Goal: Task Accomplishment & Management: Complete application form

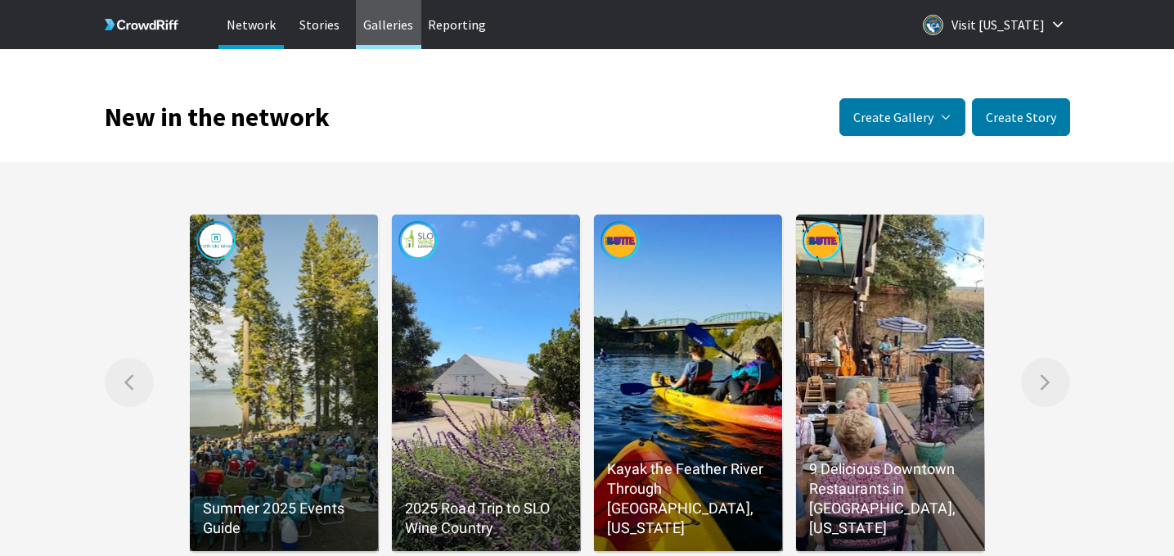
click at [381, 31] on p "Galleries" at bounding box center [388, 24] width 65 height 49
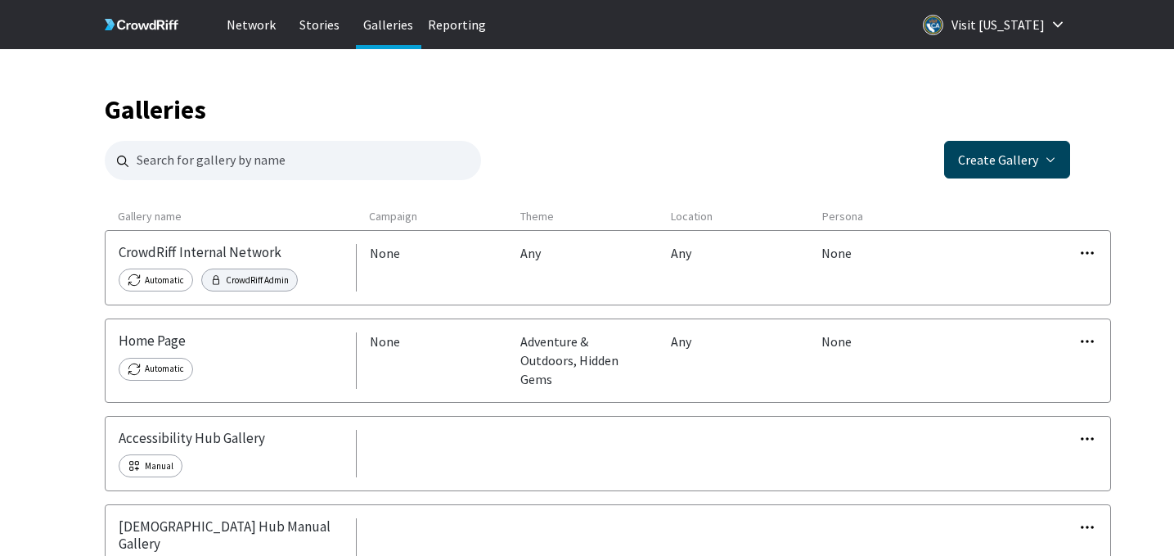
click at [990, 163] on button "Create Gallery" at bounding box center [1007, 160] width 126 height 38
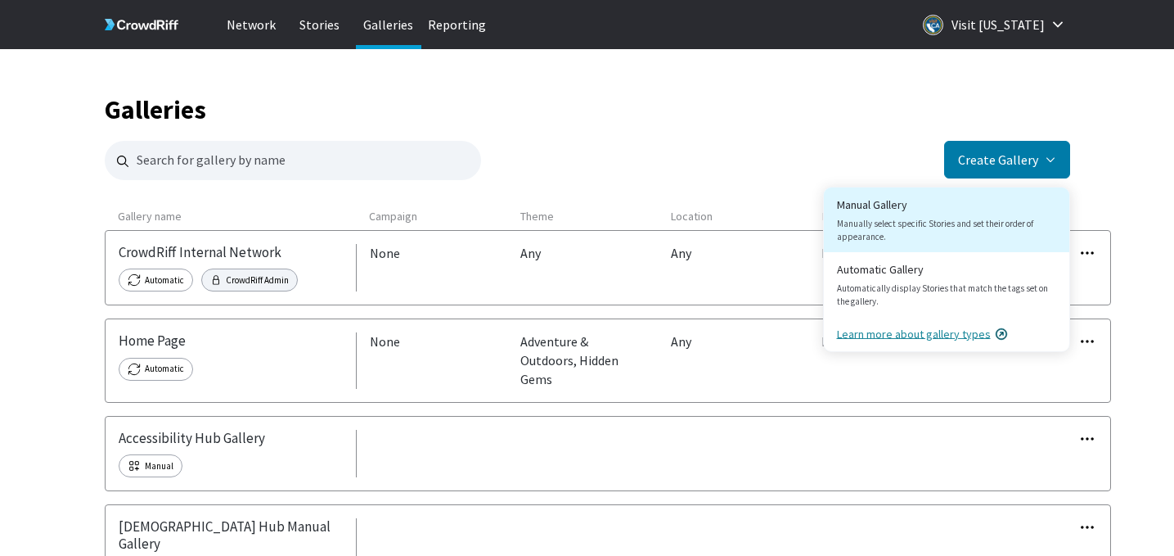
click at [888, 207] on button "Manual Gallery Manually select specific Stories and set their order of appearan…" at bounding box center [947, 219] width 246 height 65
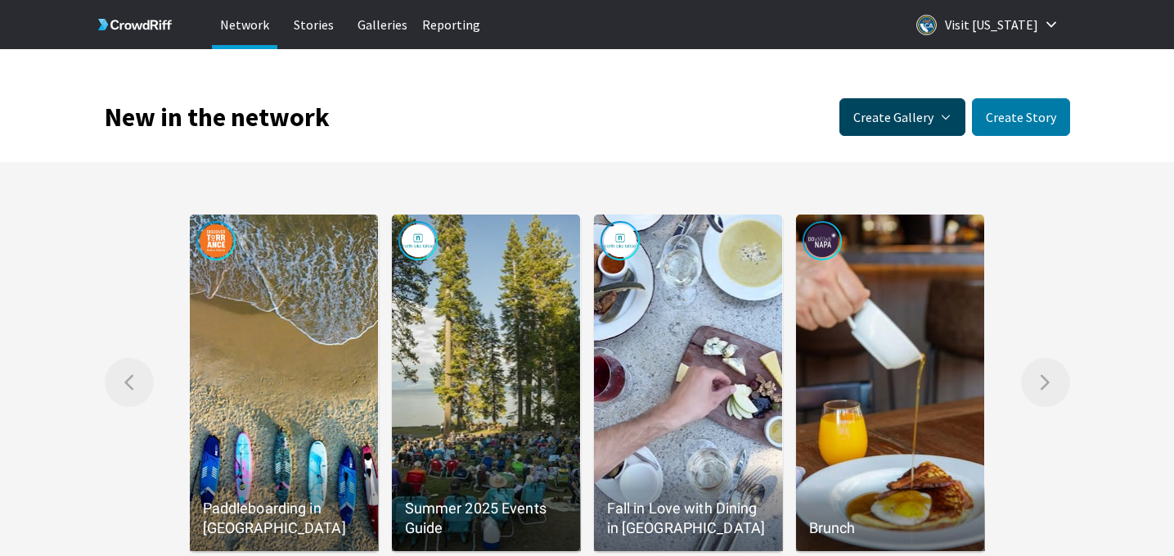
click at [928, 119] on button "Create Gallery" at bounding box center [903, 117] width 126 height 38
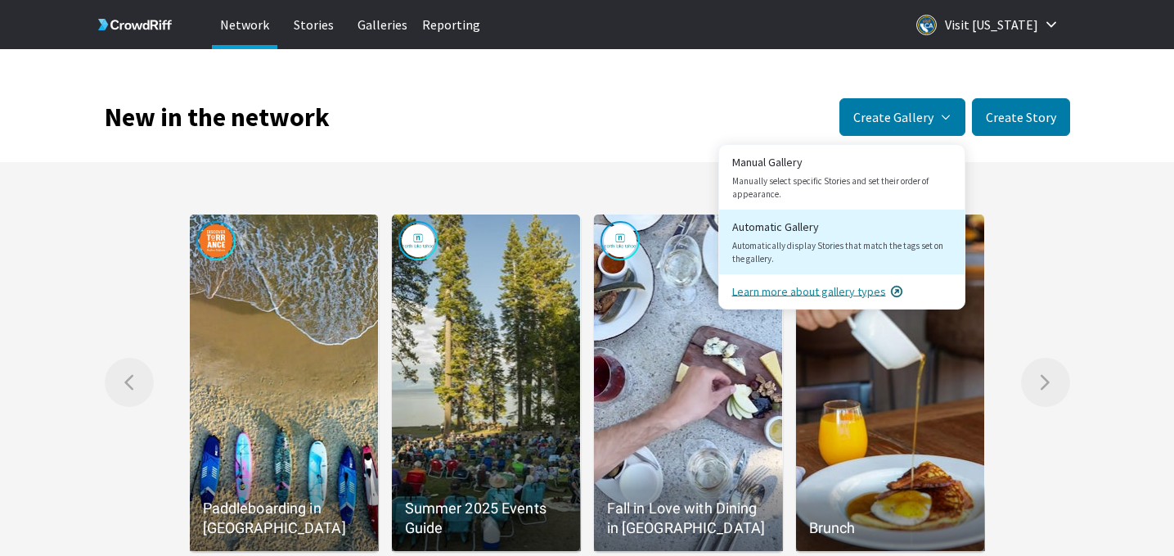
click at [822, 235] on link "Automatic Gallery Automatically display Stories that match the tags set on the …" at bounding box center [842, 242] width 246 height 65
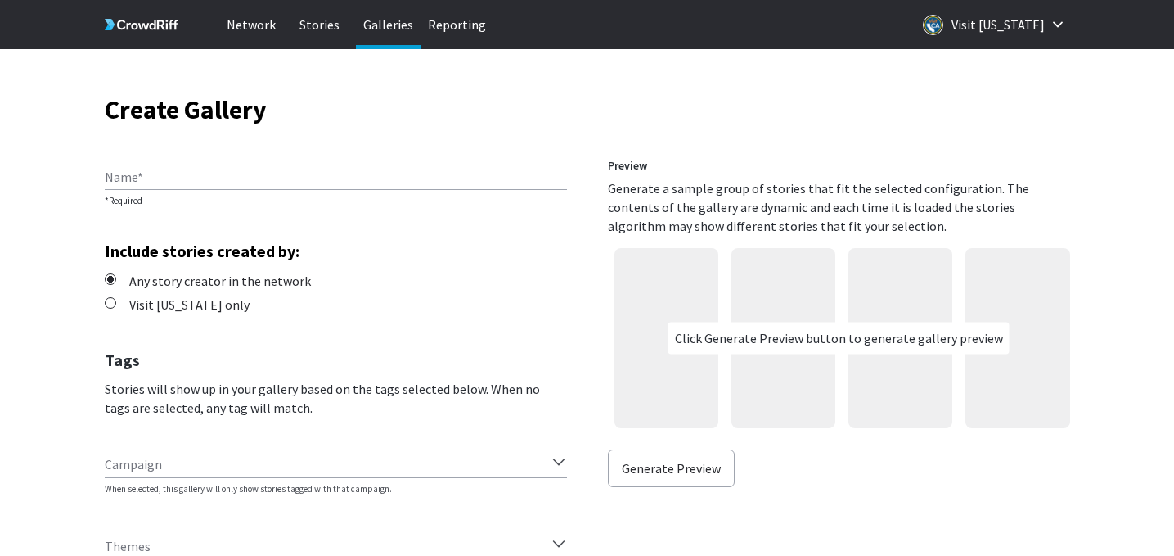
click at [132, 169] on label "Name" at bounding box center [124, 177] width 38 height 20
click at [132, 170] on input "Name" at bounding box center [336, 177] width 462 height 15
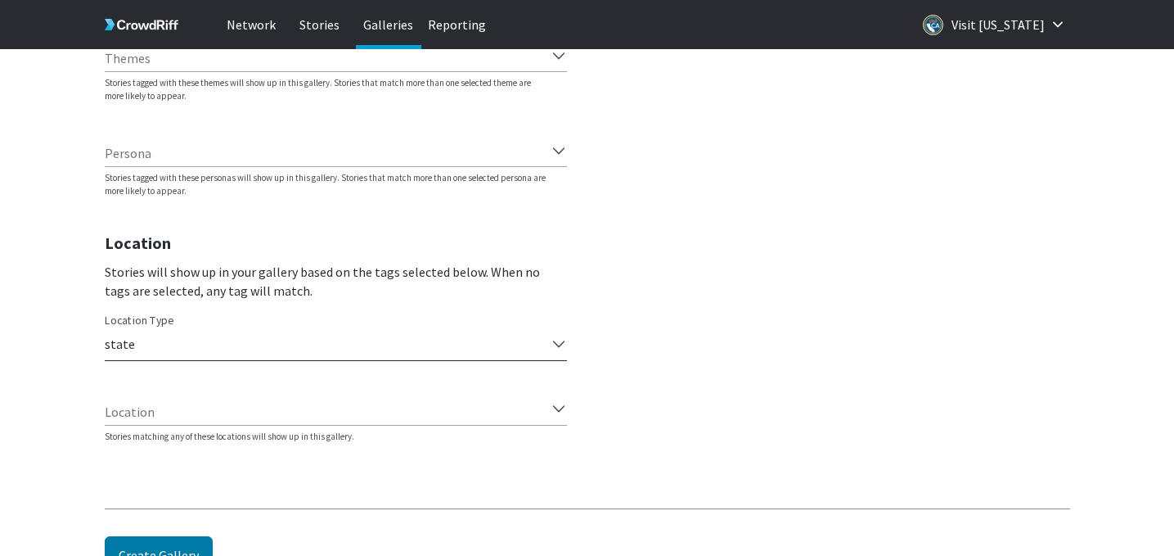
scroll to position [563, 0]
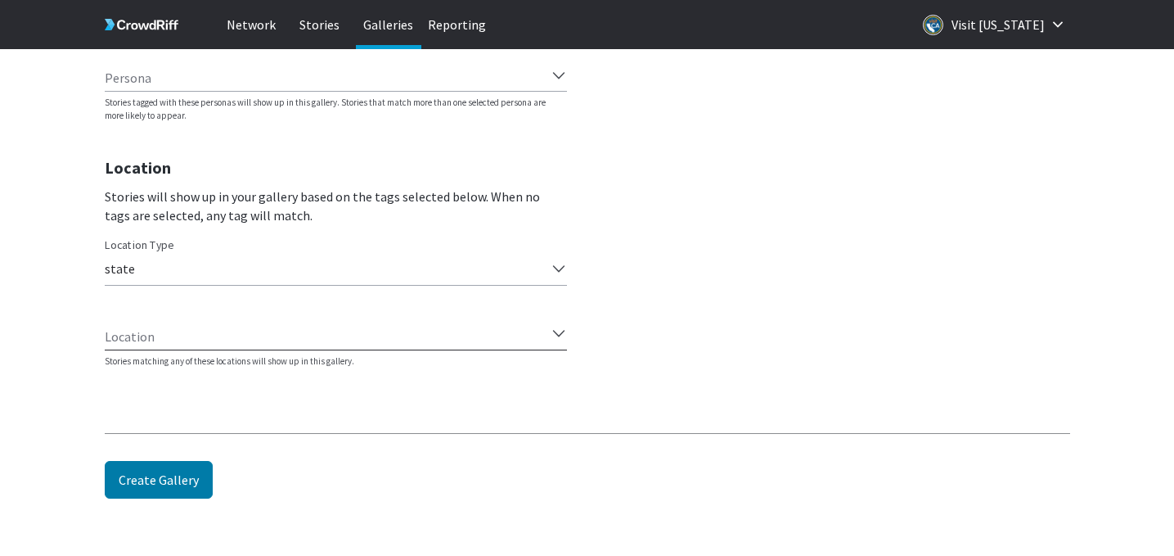
click at [169, 343] on div "Select up to one hundred locations" at bounding box center [326, 332] width 442 height 21
type input "y"
type input "teme"
click at [200, 271] on div "state" at bounding box center [326, 268] width 442 height 21
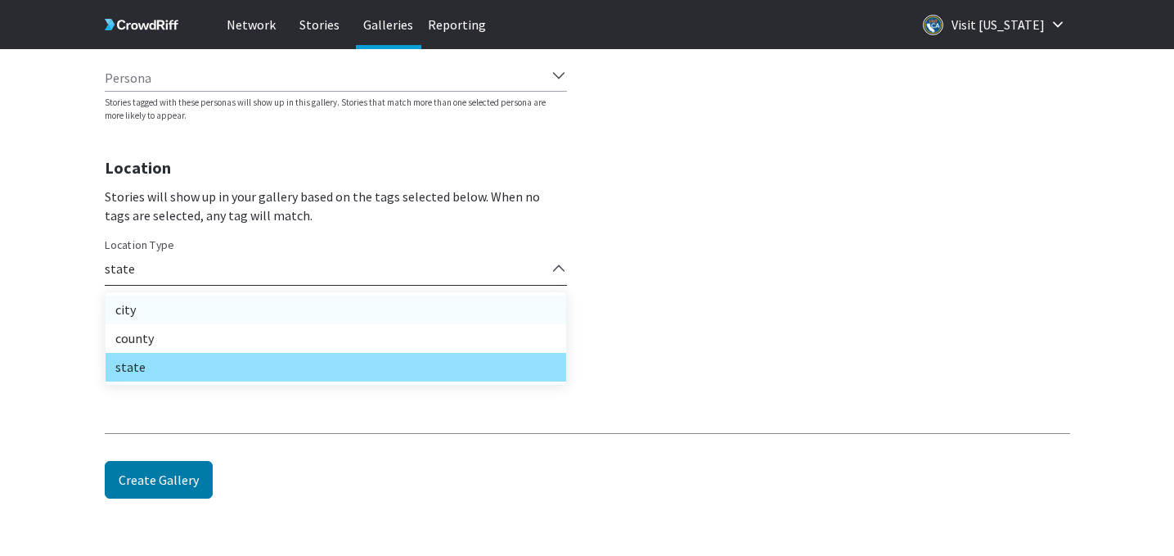
click at [147, 311] on div "city" at bounding box center [336, 309] width 461 height 29
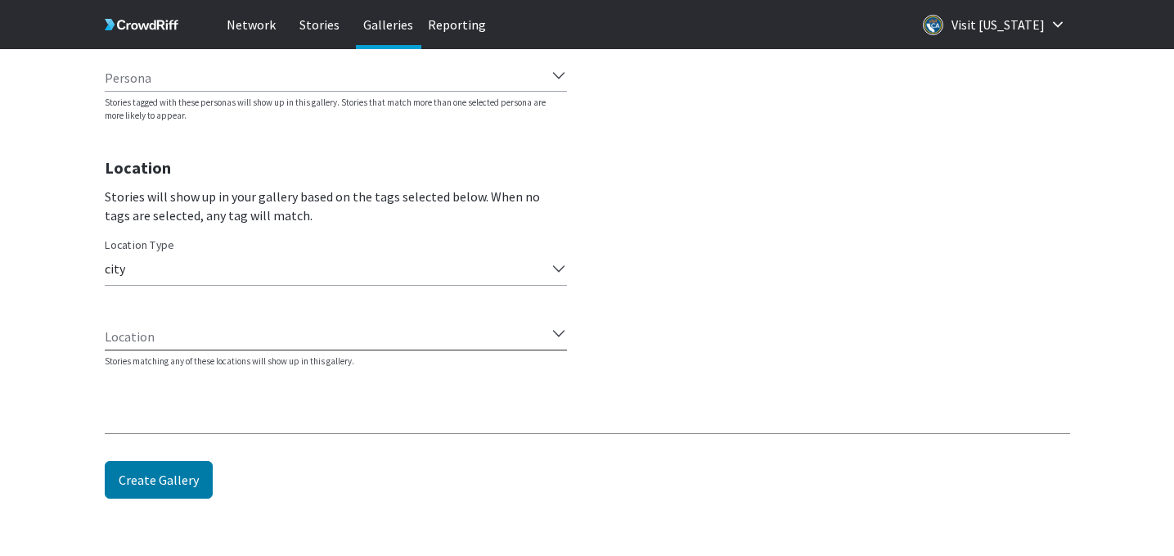
click at [155, 340] on div "Select up to one hundred locations" at bounding box center [326, 332] width 442 height 21
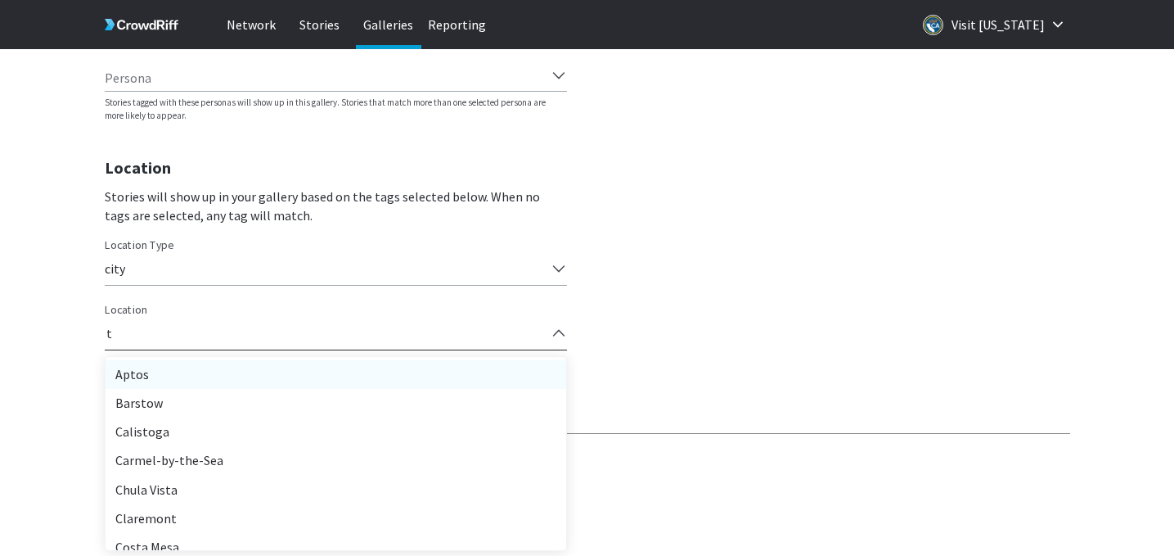
type input "tem"
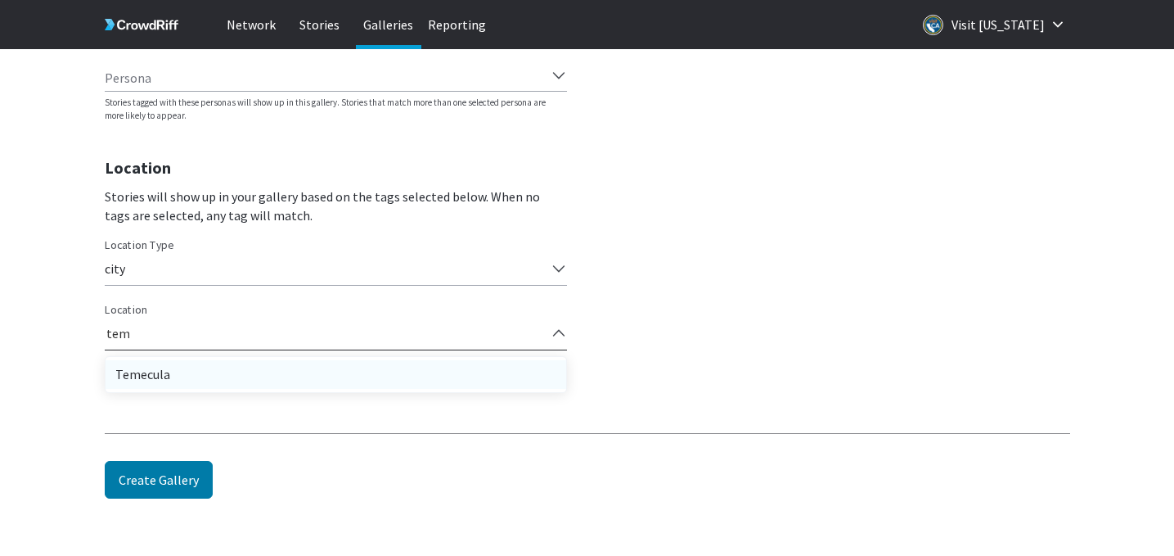
click at [164, 376] on div "Temecula" at bounding box center [336, 374] width 461 height 29
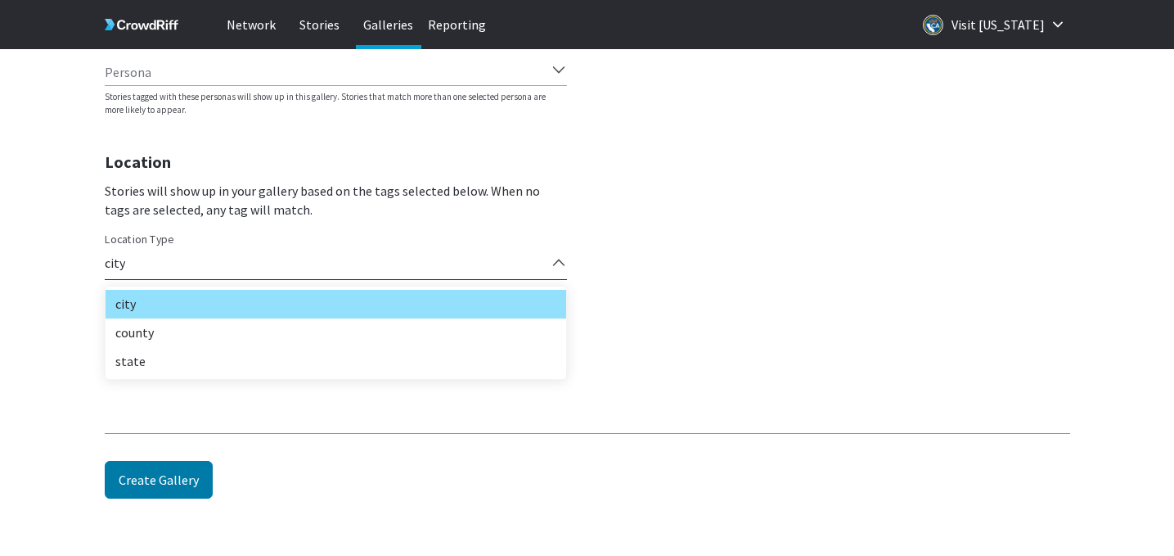
click at [151, 254] on div "city" at bounding box center [326, 262] width 442 height 21
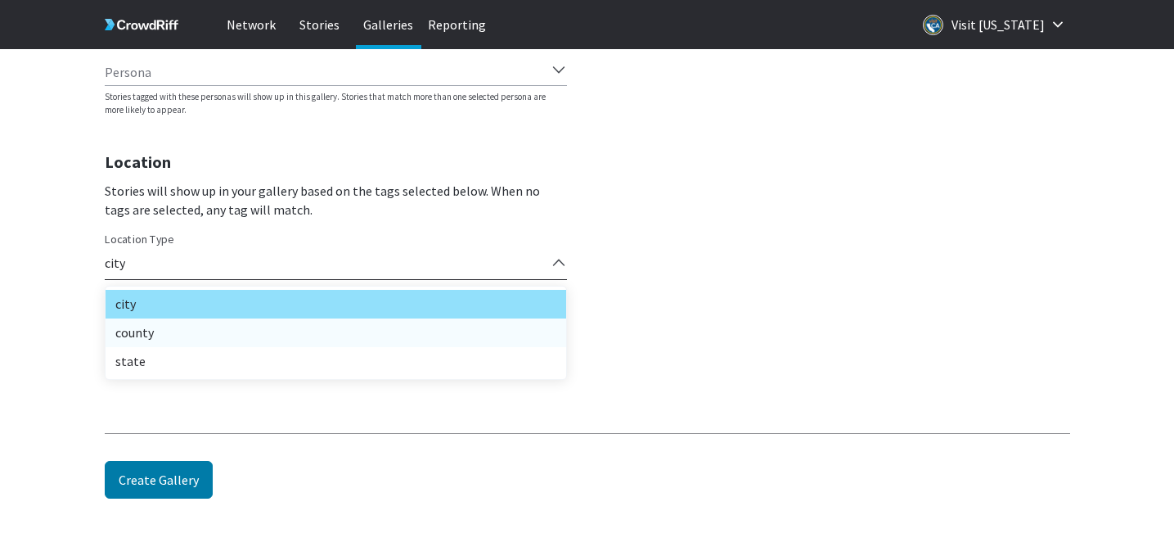
click at [137, 341] on div "county" at bounding box center [336, 332] width 461 height 29
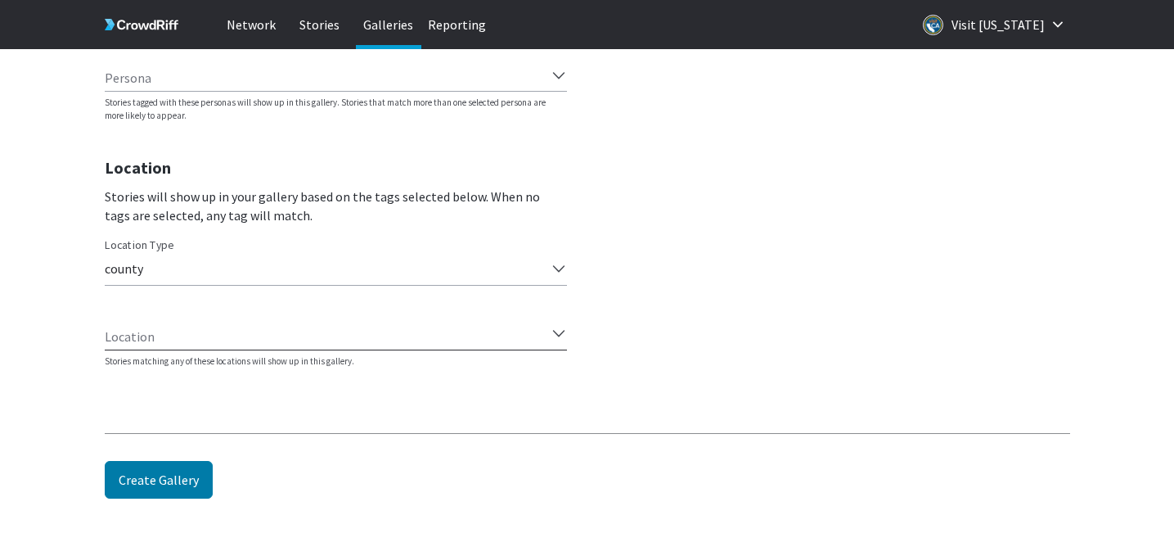
click at [169, 336] on div "Select up to one hundred locations" at bounding box center [326, 332] width 442 height 21
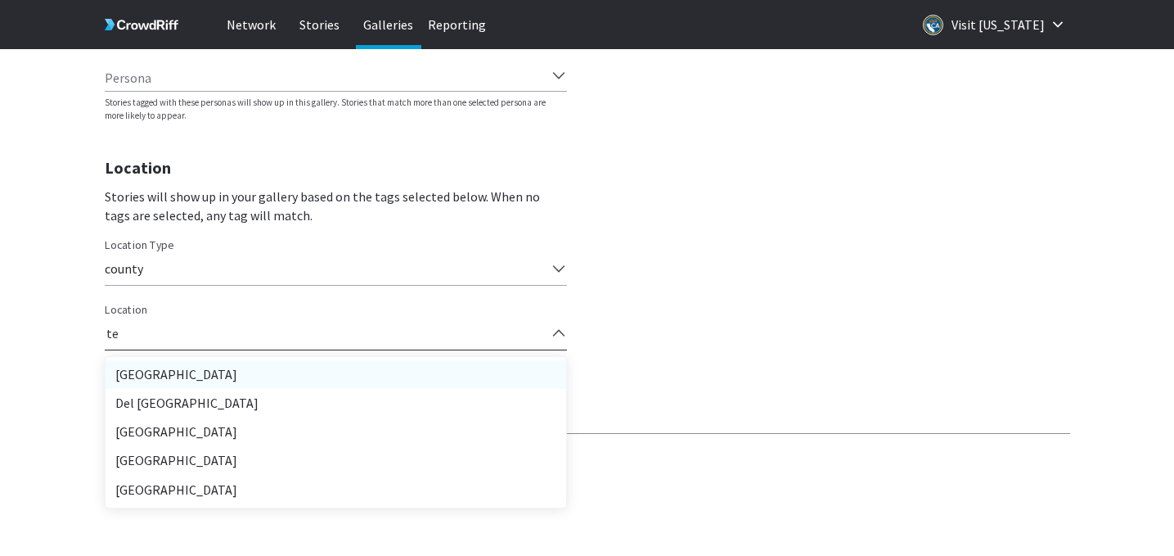
type input "t"
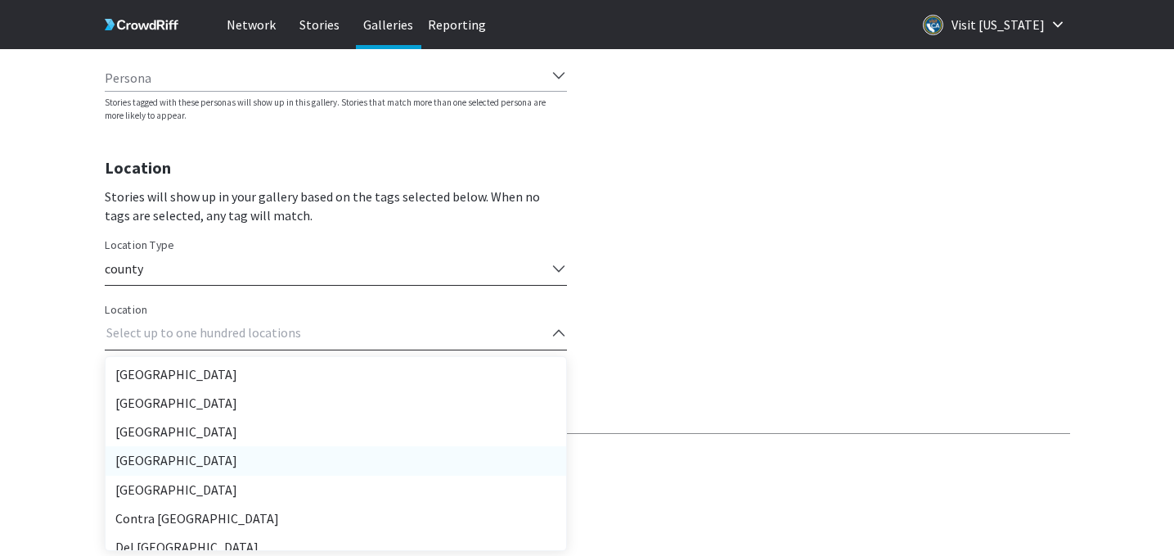
click at [178, 277] on div "county" at bounding box center [326, 268] width 442 height 21
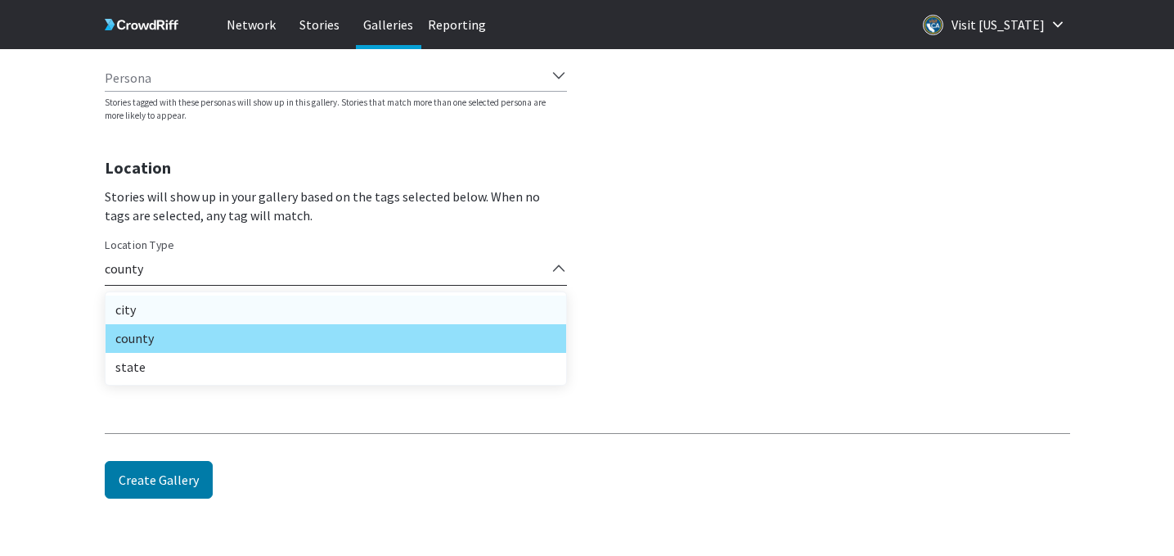
click at [155, 309] on div "city" at bounding box center [336, 309] width 461 height 29
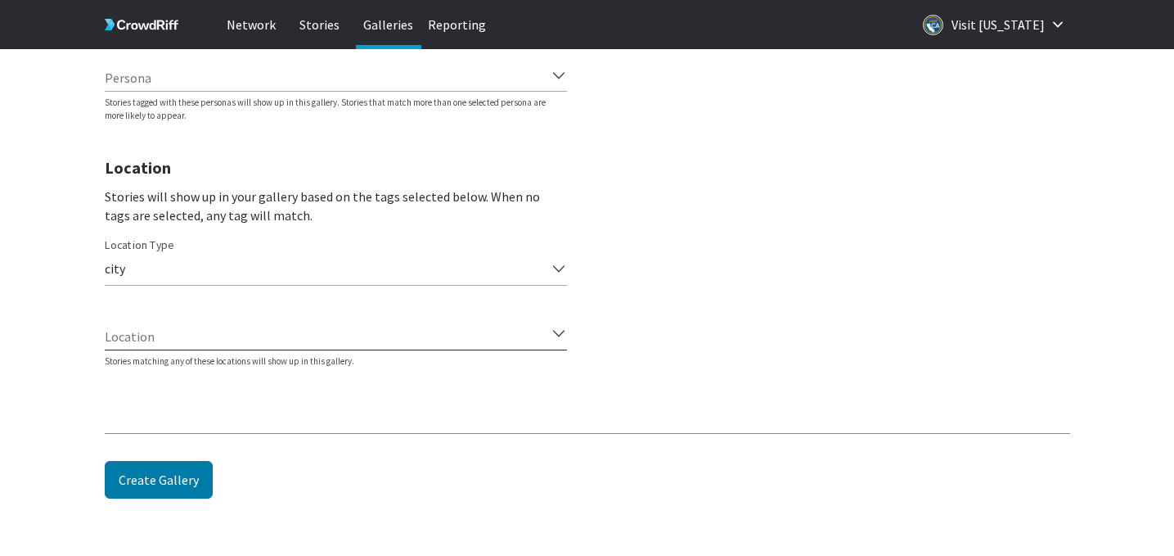
click at [134, 340] on div "Select up to one hundred locations" at bounding box center [326, 332] width 442 height 21
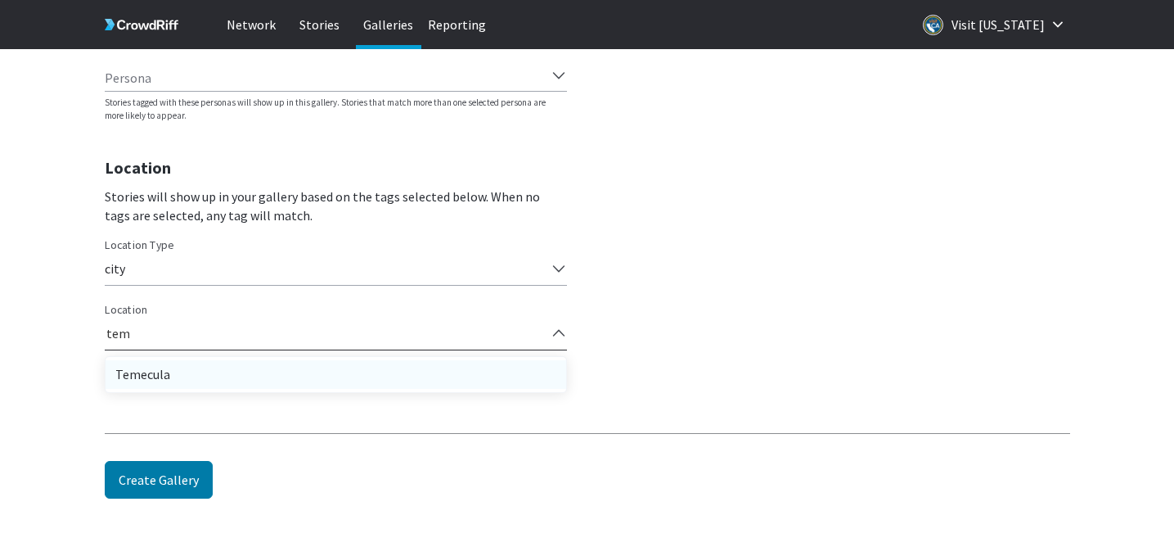
type input "teme"
click at [147, 367] on div "Temecula" at bounding box center [336, 374] width 461 height 29
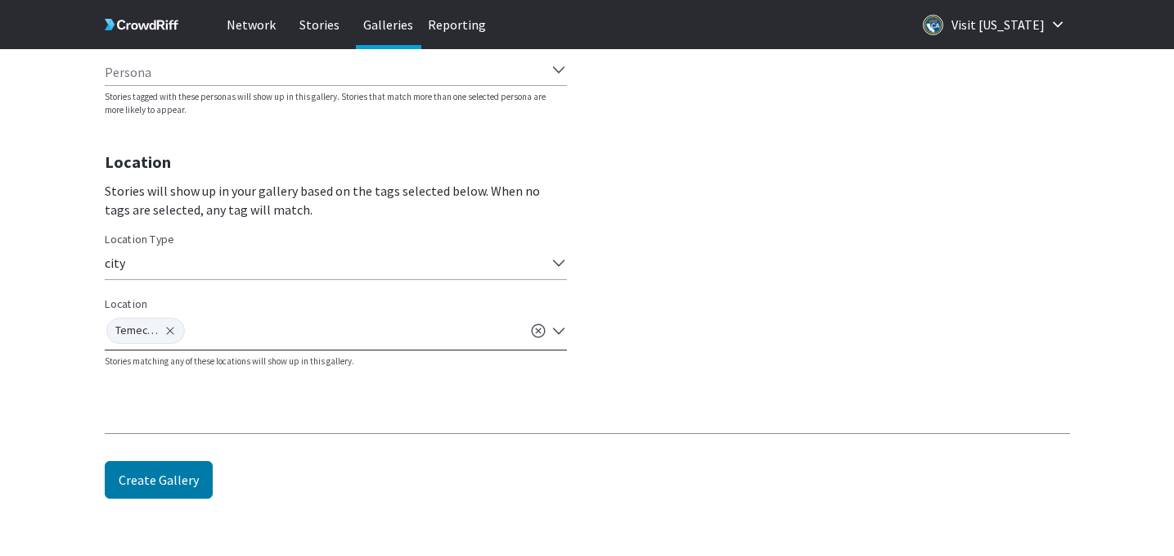
click at [153, 505] on div "Create Gallery" at bounding box center [588, 470] width 966 height 74
click at [146, 463] on button "Create Gallery" at bounding box center [159, 480] width 108 height 38
click at [1134, 502] on icon "error" at bounding box center [1135, 506] width 13 height 13
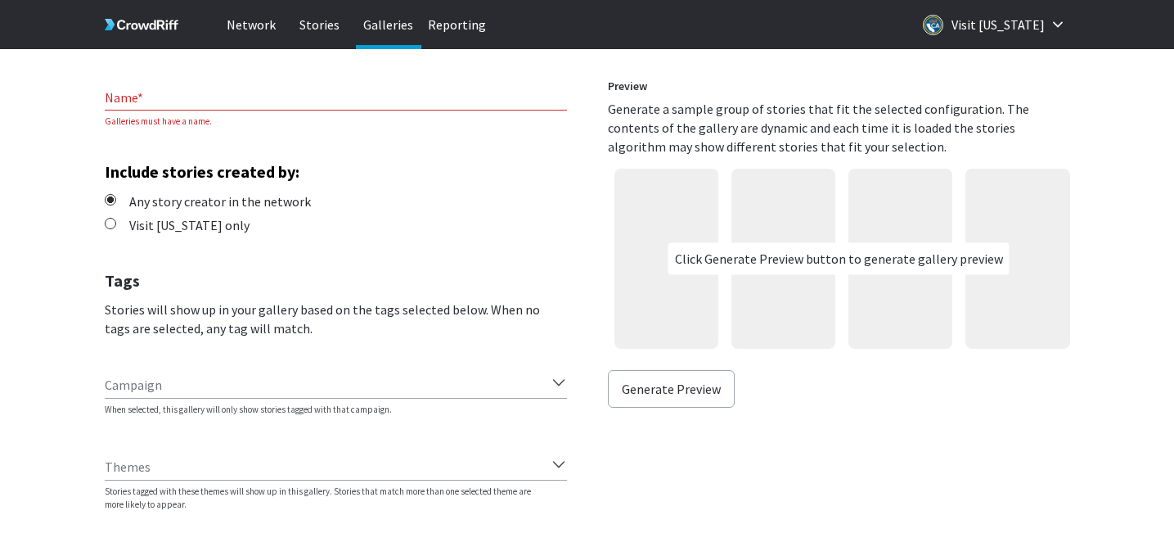
scroll to position [12, 0]
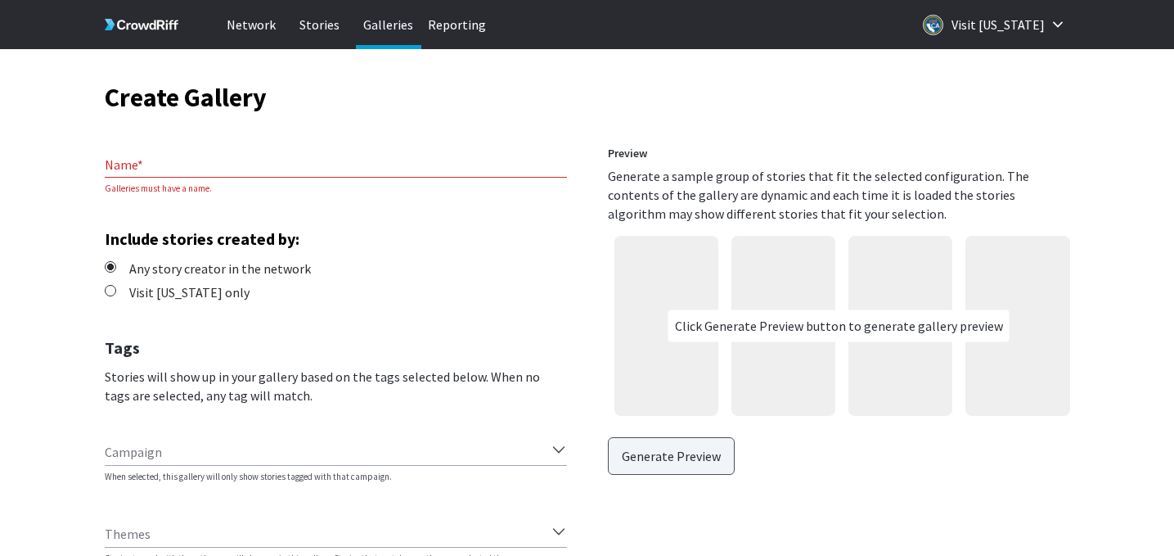
click at [698, 445] on button "Generate Preview" at bounding box center [671, 456] width 127 height 38
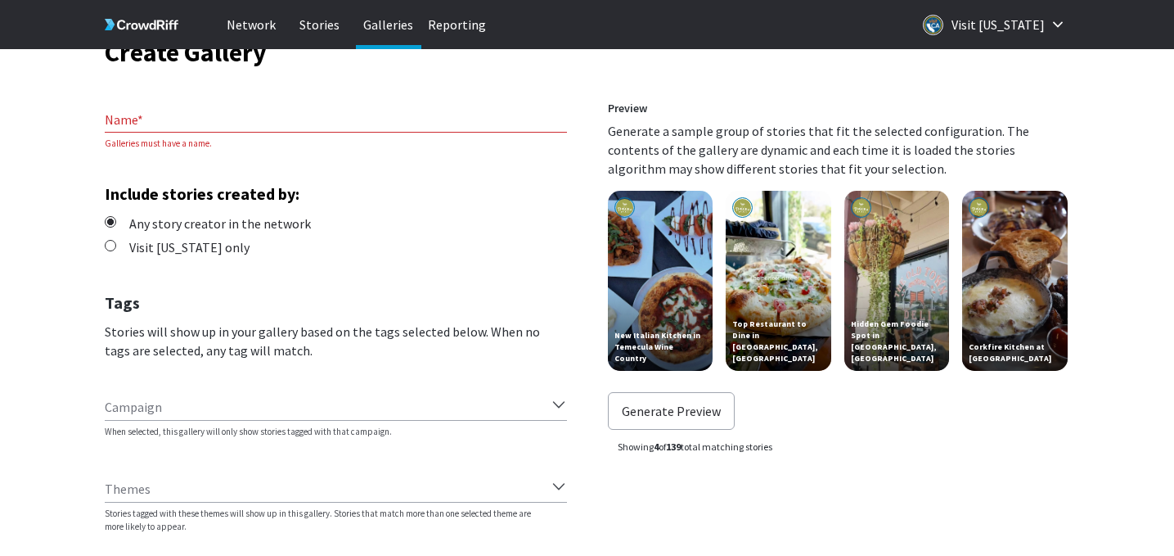
scroll to position [74, 0]
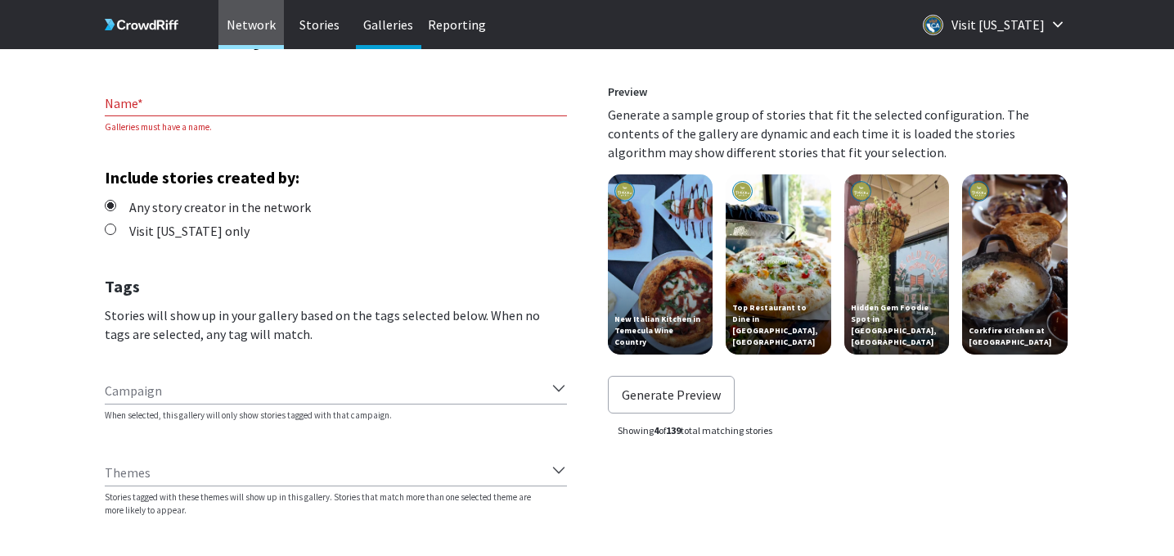
click at [251, 29] on p "Network" at bounding box center [251, 24] width 65 height 49
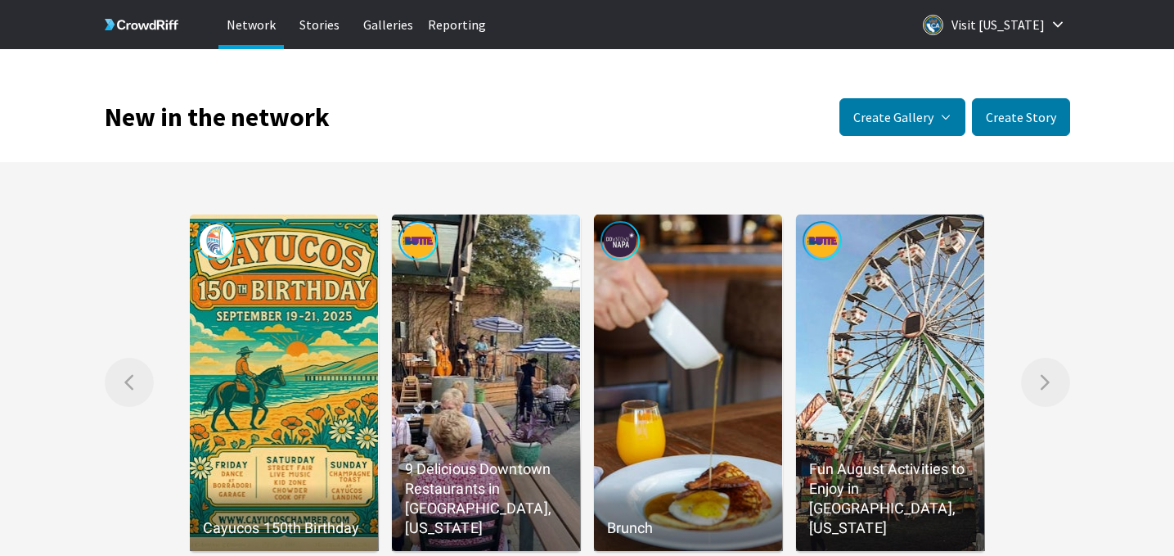
scroll to position [108, 0]
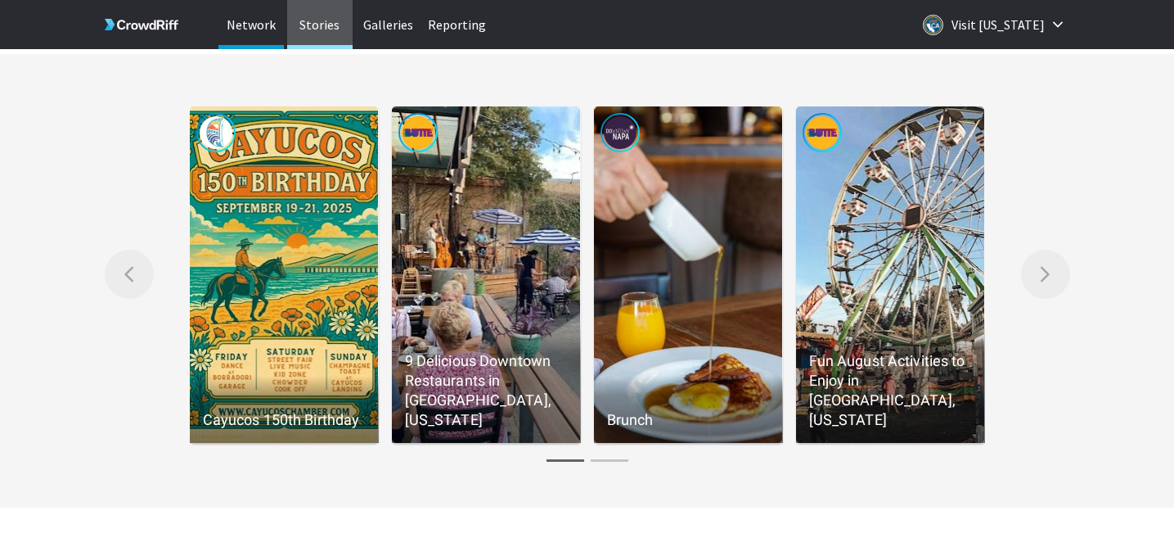
click at [315, 26] on p "Stories" at bounding box center [319, 24] width 65 height 49
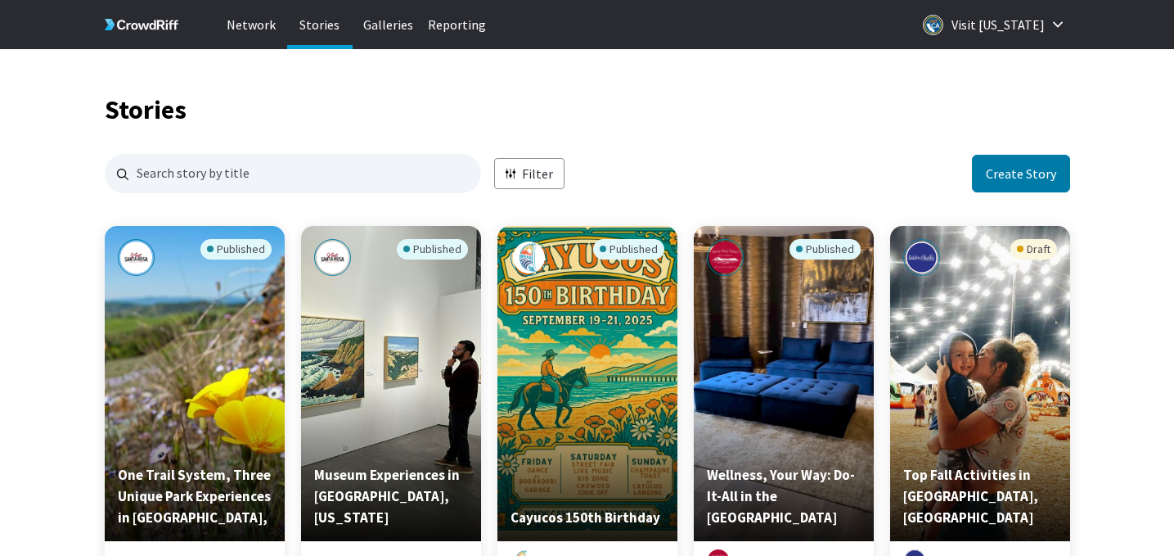
scroll to position [1588, 966]
click at [531, 170] on p "Filter" at bounding box center [537, 174] width 31 height 19
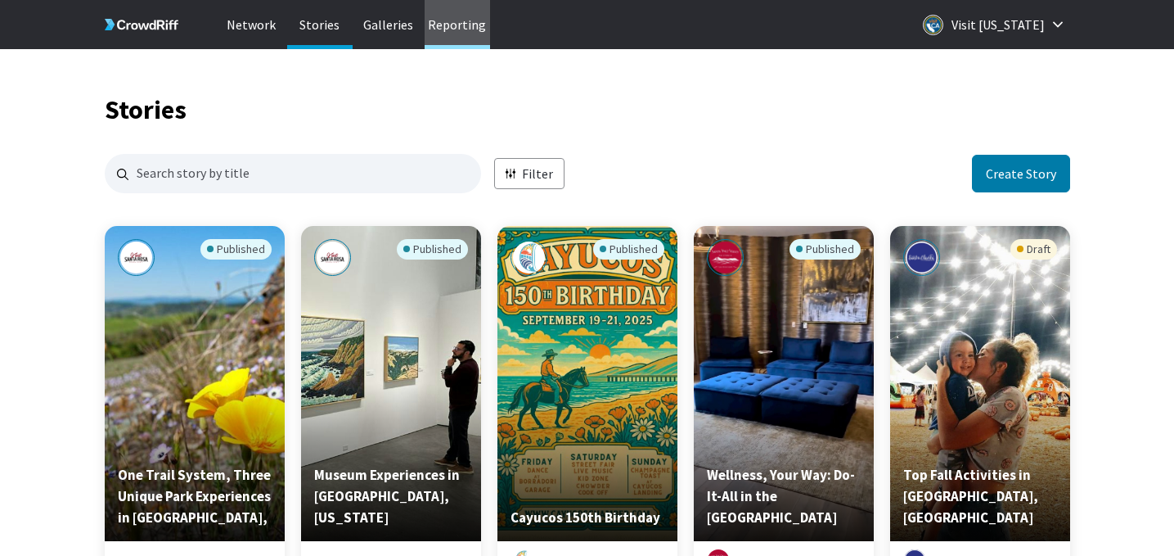
click at [468, 29] on p "Reporting" at bounding box center [457, 24] width 65 height 49
click at [696, 164] on div "Filter Create Story" at bounding box center [588, 173] width 966 height 39
click at [466, 28] on p "Reporting" at bounding box center [457, 24] width 65 height 49
